Goal: Register for event/course

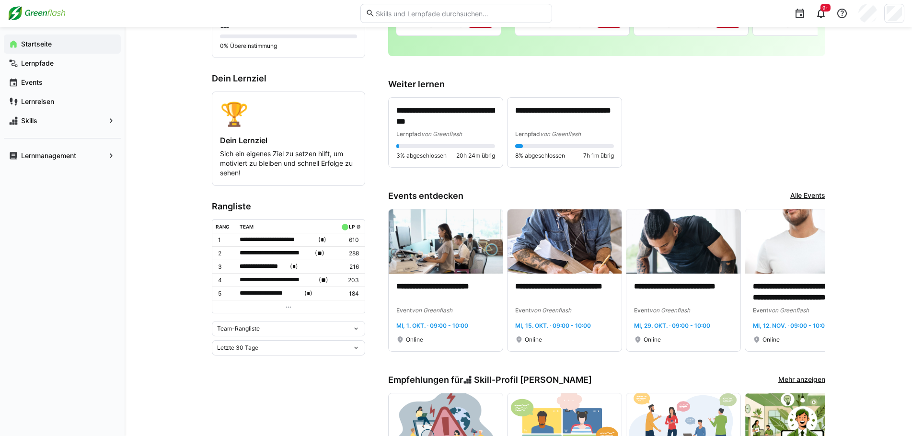
scroll to position [160, 0]
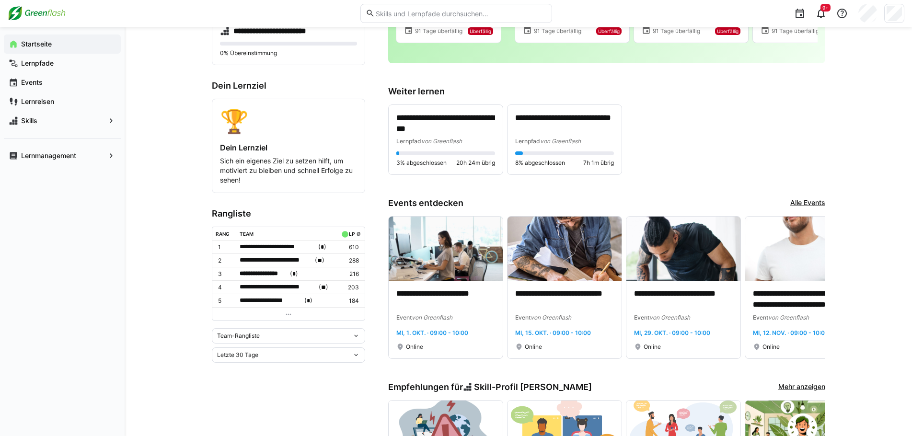
click at [816, 200] on link "Alle Events" at bounding box center [807, 203] width 35 height 11
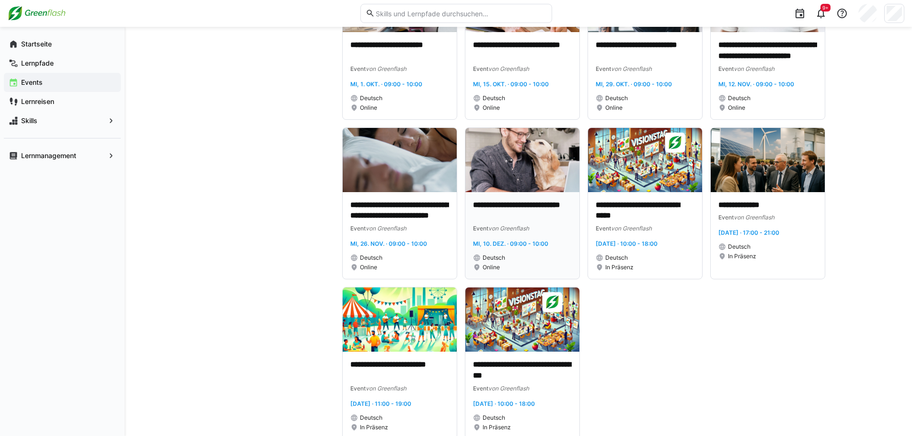
scroll to position [527, 0]
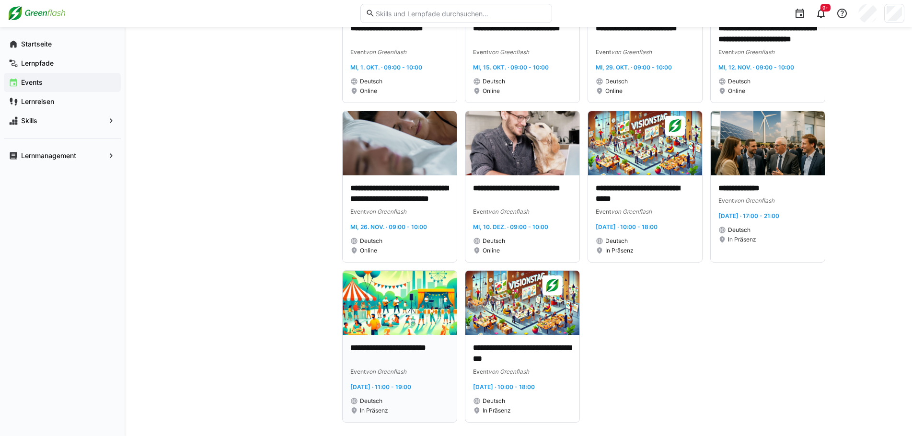
click at [357, 303] on img at bounding box center [399, 303] width 114 height 64
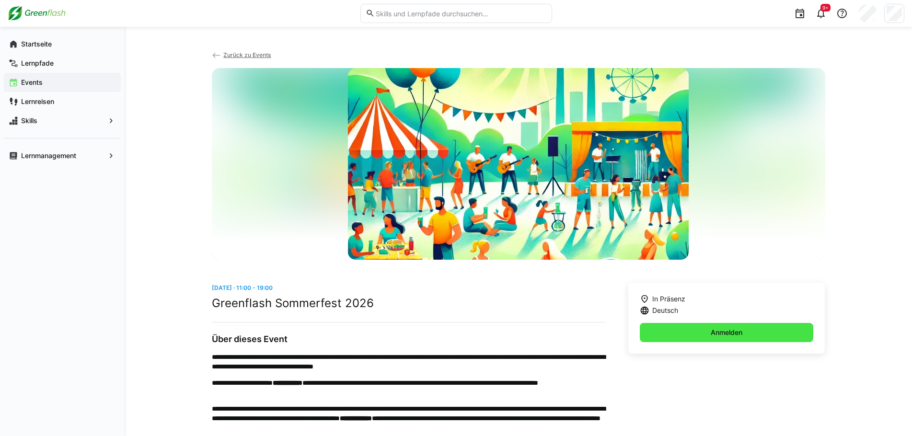
click at [701, 326] on span "Anmelden" at bounding box center [726, 332] width 174 height 19
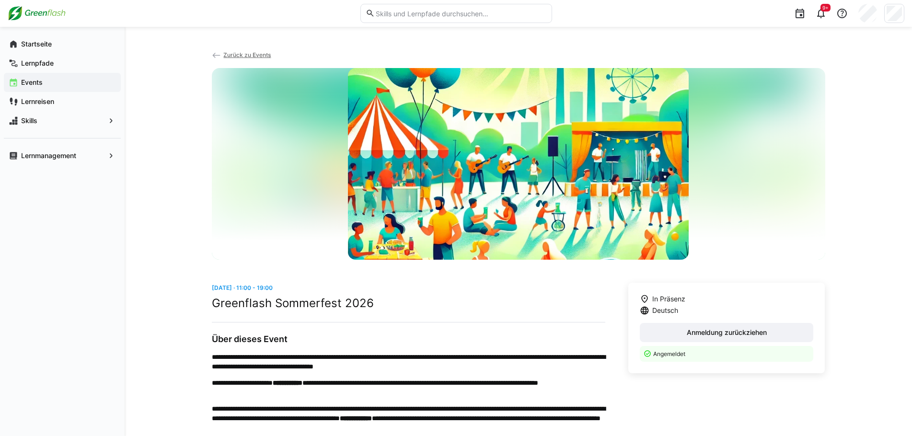
click at [238, 52] on span "Zurück zu Events" at bounding box center [246, 54] width 47 height 7
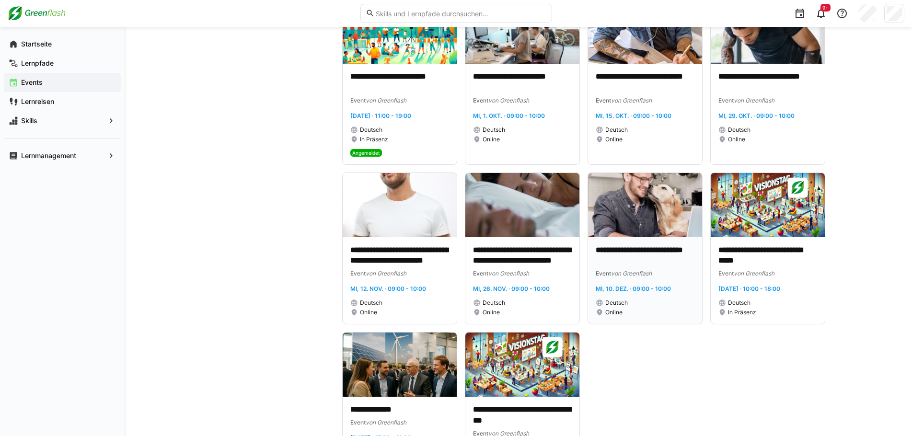
scroll to position [479, 0]
click at [760, 237] on div "**********" at bounding box center [767, 280] width 114 height 87
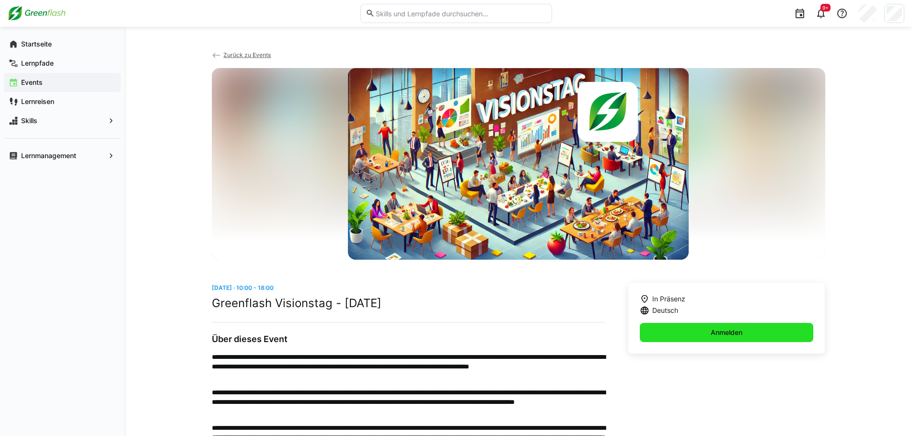
click at [696, 330] on span "Anmelden" at bounding box center [726, 332] width 174 height 19
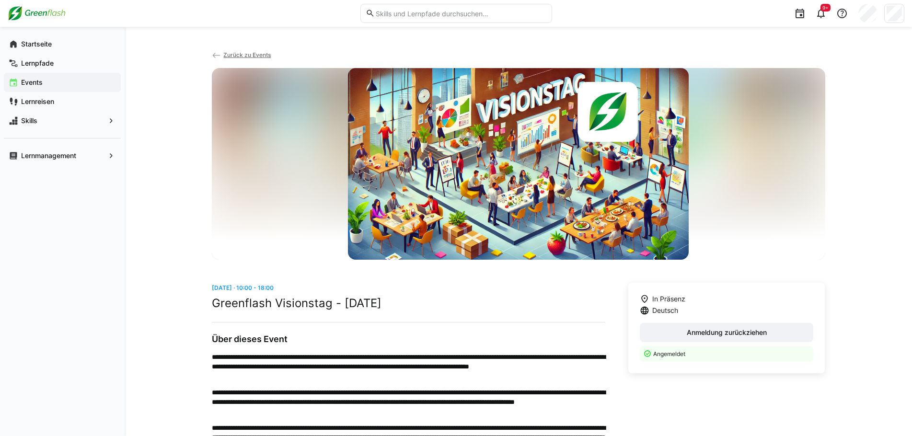
click at [239, 54] on span "Zurück zu Events" at bounding box center [246, 54] width 47 height 7
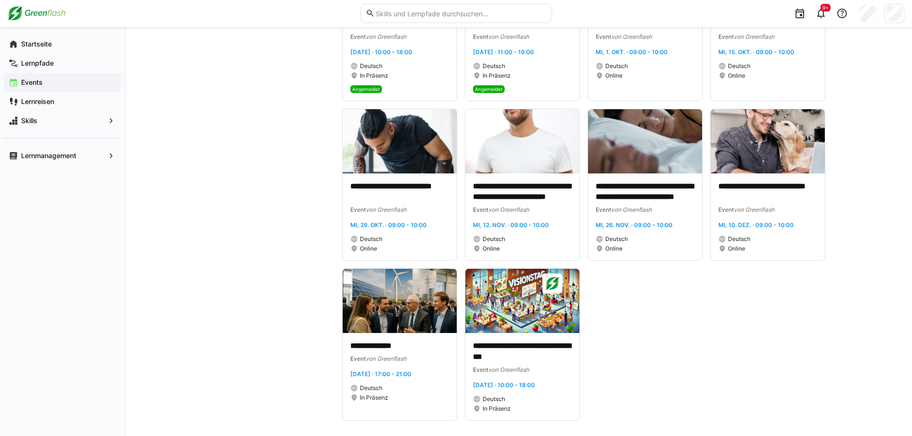
scroll to position [550, 0]
